Goal: Transaction & Acquisition: Purchase product/service

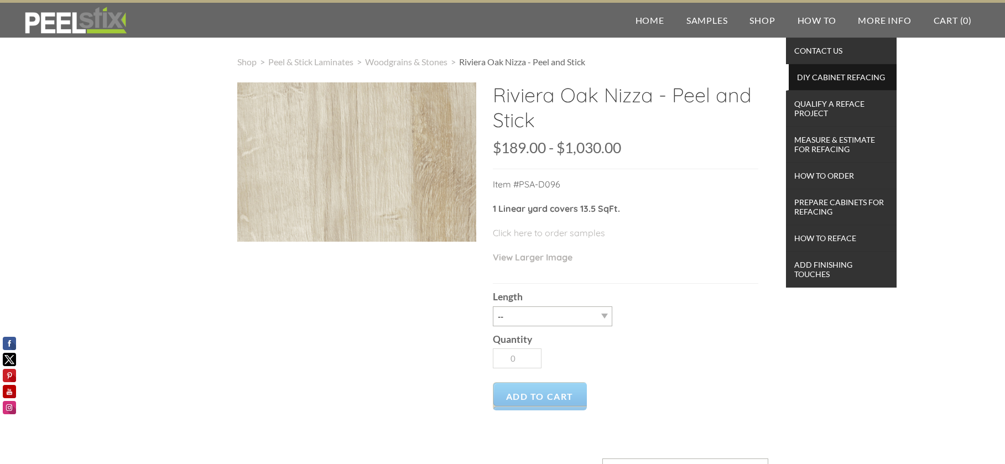
click at [821, 78] on span "DIY Cabinet Refacing" at bounding box center [843, 77] width 102 height 15
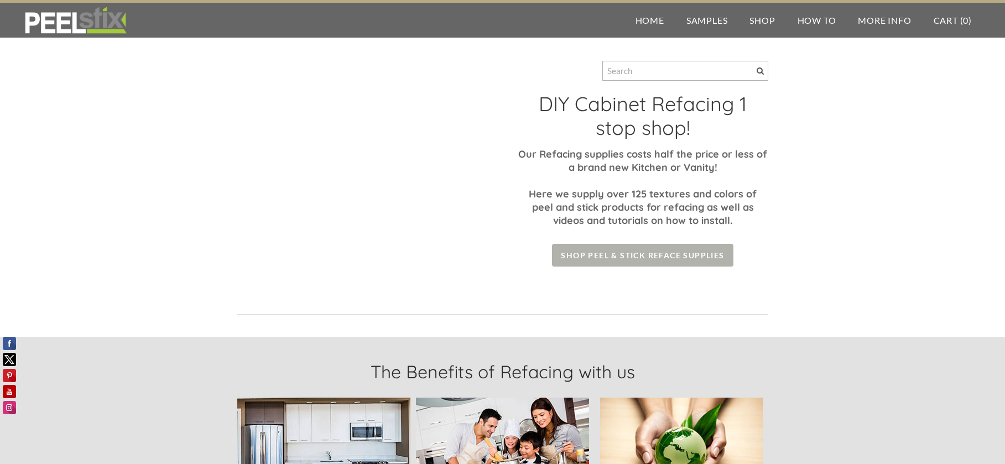
click at [632, 252] on span "Shop Peel & Stick Reface Supplies" at bounding box center [642, 255] width 181 height 23
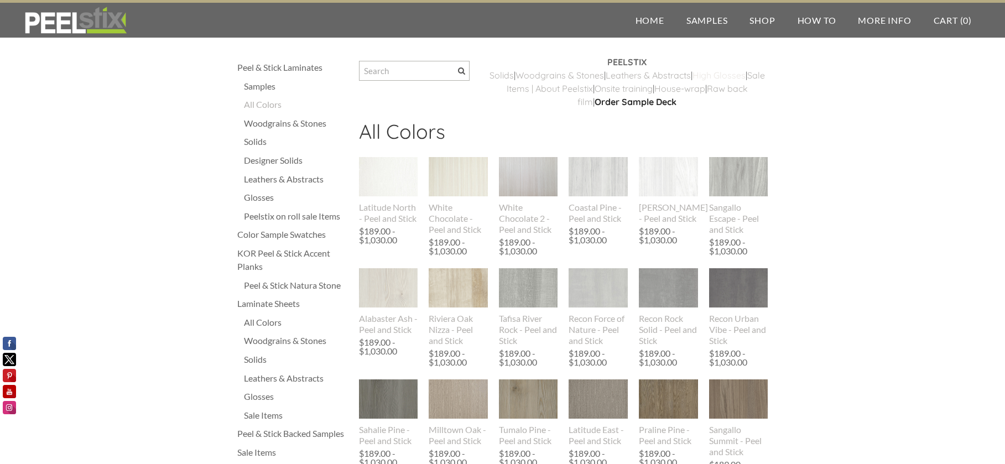
click at [693, 81] on link "High Glosses" at bounding box center [719, 75] width 53 height 11
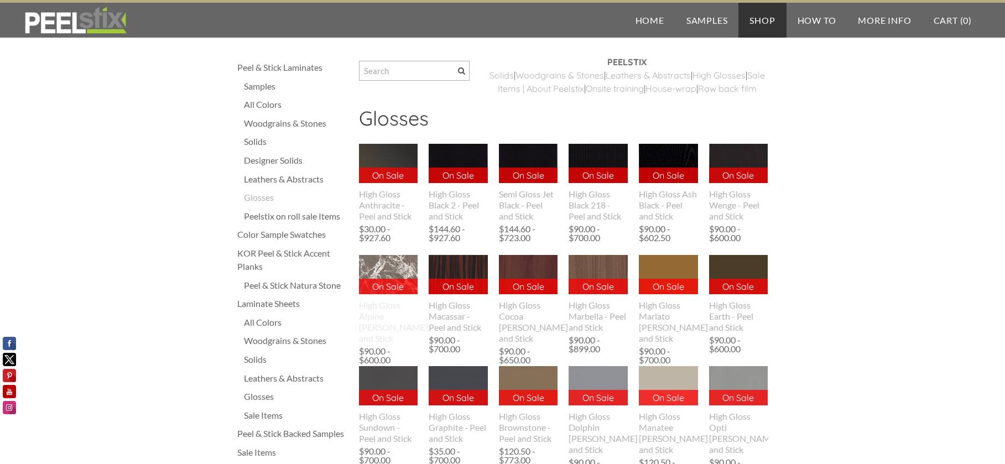
click at [384, 286] on img at bounding box center [389, 274] width 60 height 39
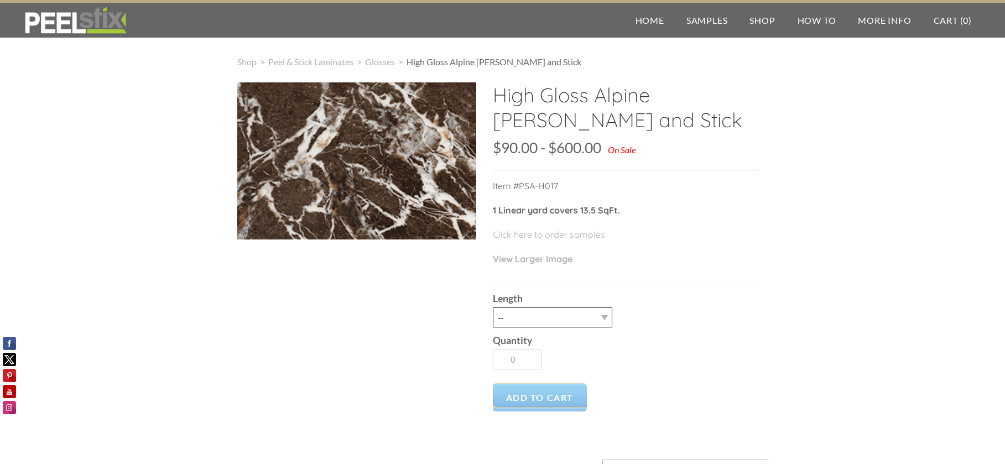
click at [523, 317] on select "-- 3LY 10LY 30LY Five sheets of 4'X8' HPL" at bounding box center [553, 318] width 120 height 20
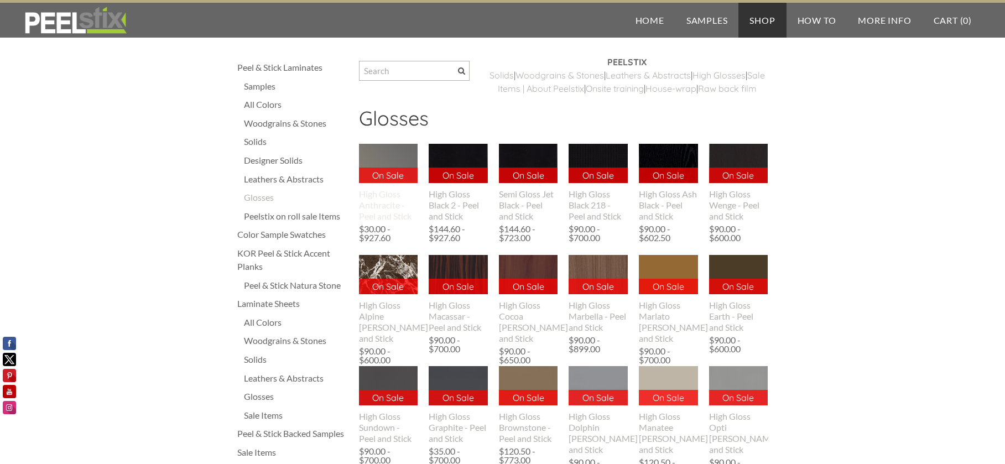
click at [377, 222] on div "High Gloss Anthracite - Peel and Stick" at bounding box center [388, 205] width 59 height 33
